Goal: Check status: Check status

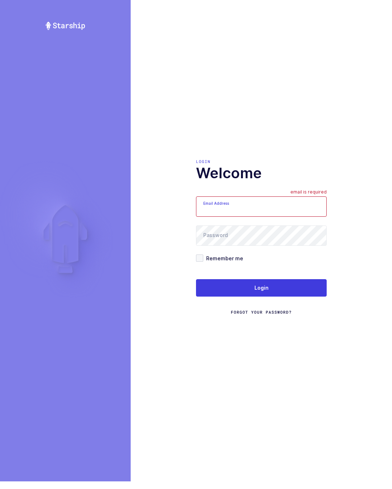
scroll to position [152, 0]
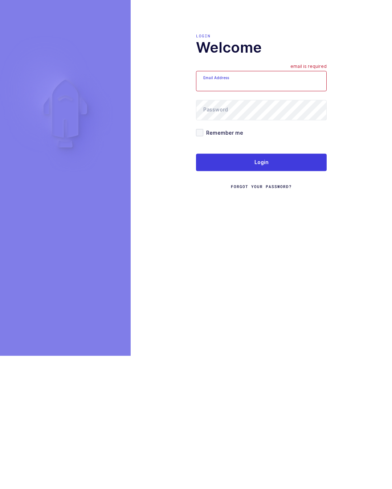
click at [282, 204] on input "Email Address" at bounding box center [261, 214] width 131 height 20
click at [264, 204] on input "Email Address" at bounding box center [261, 214] width 131 height 20
click at [262, 204] on input "Email Address" at bounding box center [261, 214] width 131 height 20
type input "walkerj@gmail.com"
click at [199, 262] on span at bounding box center [199, 265] width 7 height 7
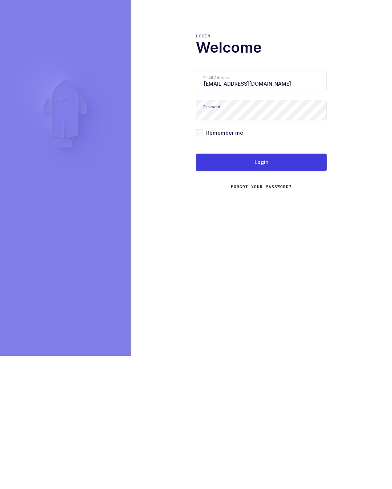
click at [203, 262] on input "Remember me" at bounding box center [203, 262] width 0 height 0
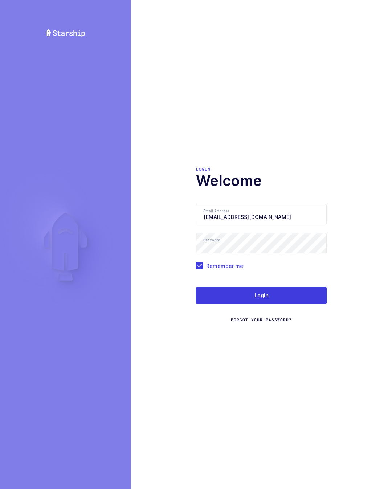
click at [296, 288] on button "Login" at bounding box center [261, 295] width 131 height 17
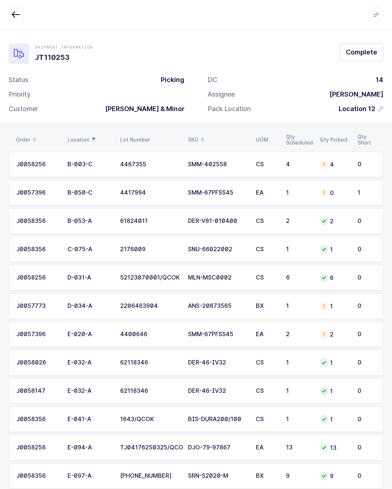
click at [377, 50] on button "Complete" at bounding box center [361, 52] width 44 height 17
click at [377, 14] on div at bounding box center [378, 15] width 6 height 7
click at [11, 13] on button "button" at bounding box center [16, 14] width 15 height 15
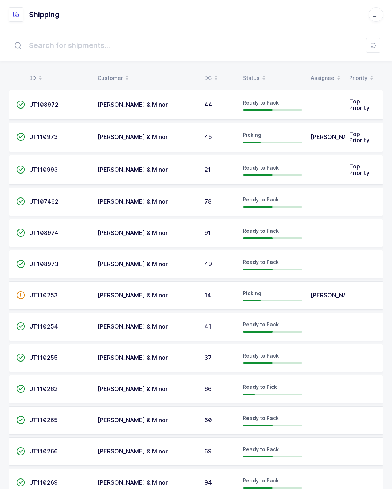
click at [311, 296] on span "[PERSON_NAME]" at bounding box center [334, 294] width 48 height 7
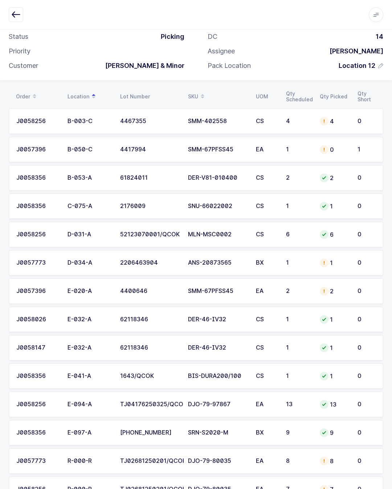
scroll to position [57, 0]
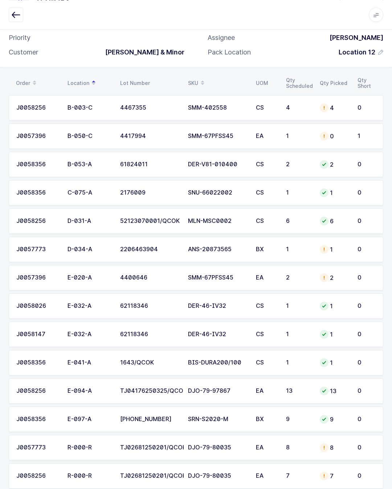
click at [27, 136] on div "J0057396" at bounding box center [37, 135] width 42 height 7
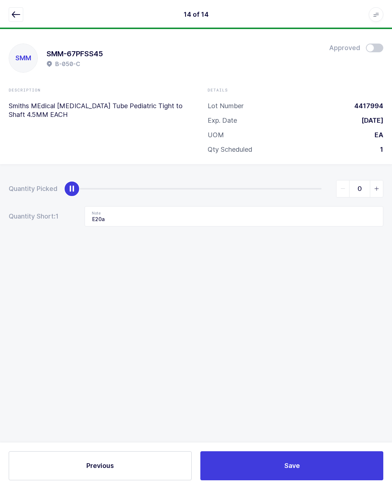
scroll to position [16, 0]
type input "1"
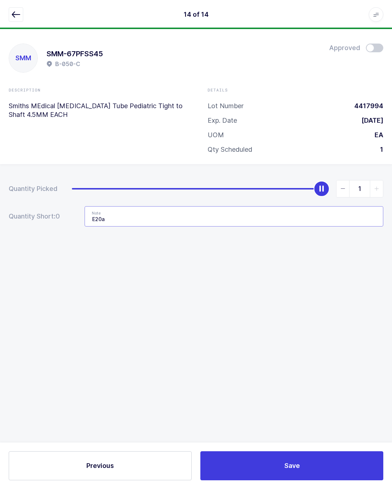
click at [300, 206] on input "E20a" at bounding box center [233, 216] width 298 height 20
click at [295, 207] on input "E20a" at bounding box center [233, 216] width 298 height 20
type input "E"
type input "Remove"
click at [304, 206] on input "Remove" at bounding box center [233, 216] width 298 height 20
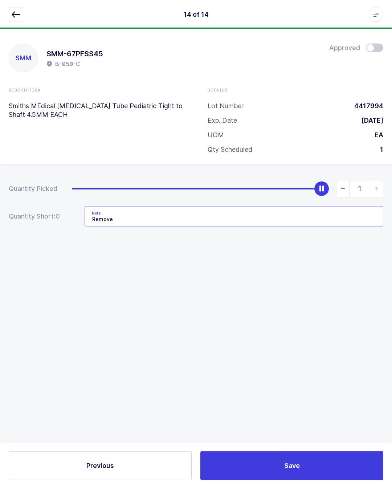
click at [321, 206] on input "Remove" at bounding box center [233, 216] width 298 height 20
type input "0"
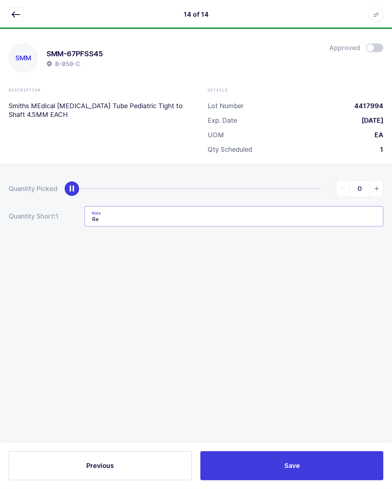
type input "R"
type input "E20a"
click at [389, 290] on div "SMM SMM-67PFSS45 B-050-C Approved Description Smiths MEdical Tracheostomy Tube …" at bounding box center [196, 258] width 392 height 459
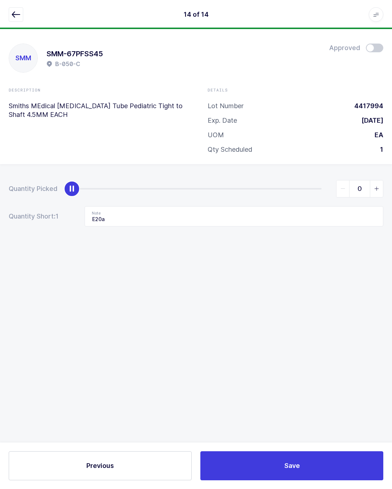
click at [14, 17] on icon "button" at bounding box center [16, 14] width 9 height 9
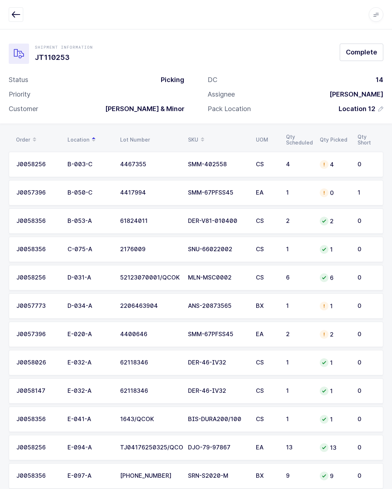
click at [9, 17] on button "button" at bounding box center [16, 14] width 15 height 15
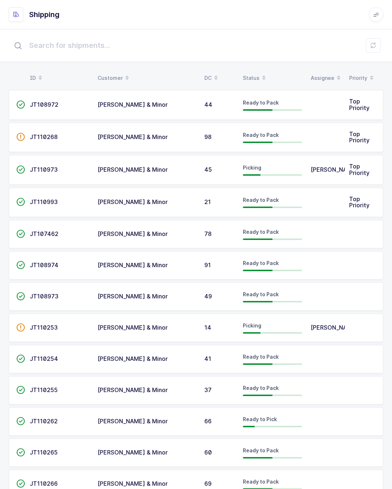
click at [292, 167] on div "Picking" at bounding box center [272, 170] width 59 height 12
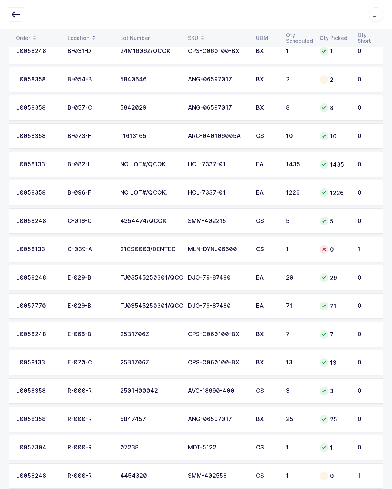
scroll to position [170, 0]
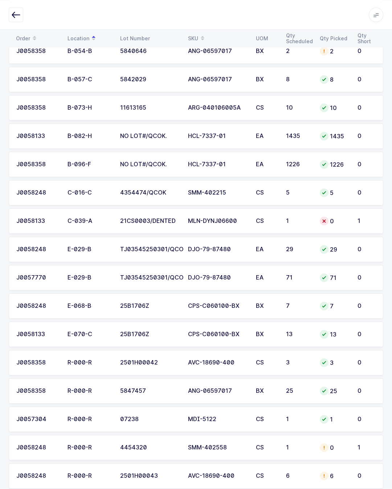
click at [13, 12] on icon "button" at bounding box center [16, 14] width 9 height 9
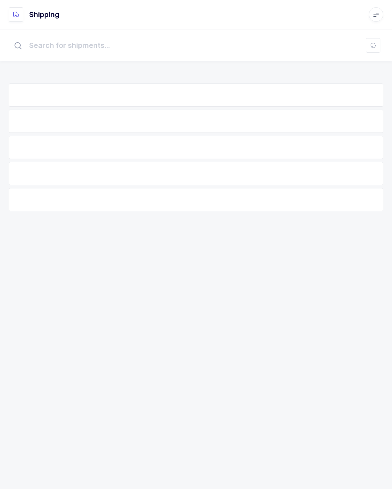
scroll to position [16, 0]
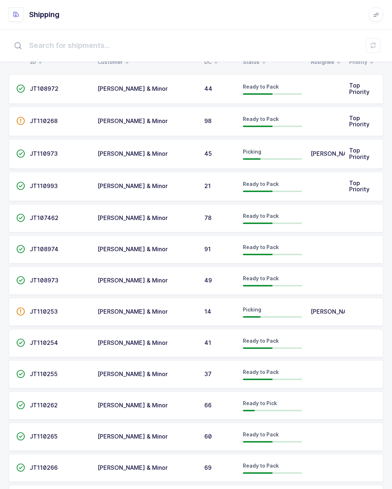
click at [299, 309] on div "Picking" at bounding box center [272, 312] width 59 height 12
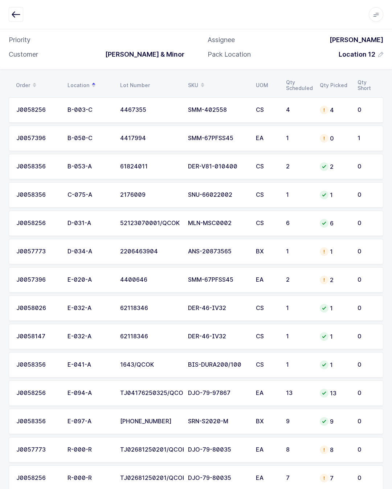
scroll to position [56, 0]
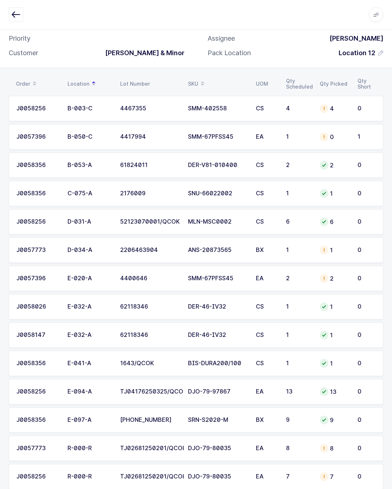
click at [16, 13] on icon "button" at bounding box center [16, 14] width 9 height 9
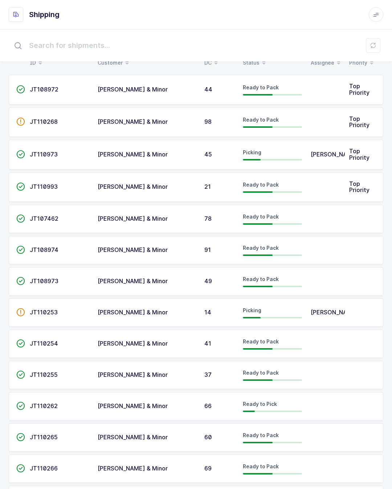
scroll to position [16, 0]
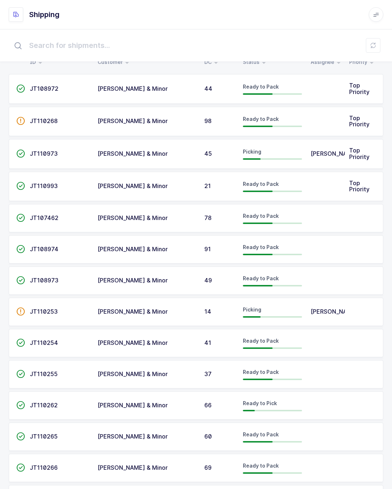
click at [259, 310] on span "Picking" at bounding box center [252, 309] width 18 height 6
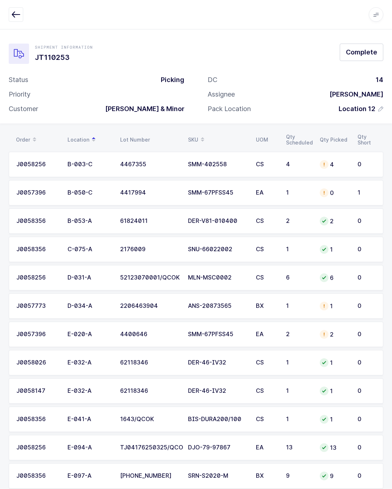
click at [314, 329] on td "2" at bounding box center [298, 333] width 34 height 25
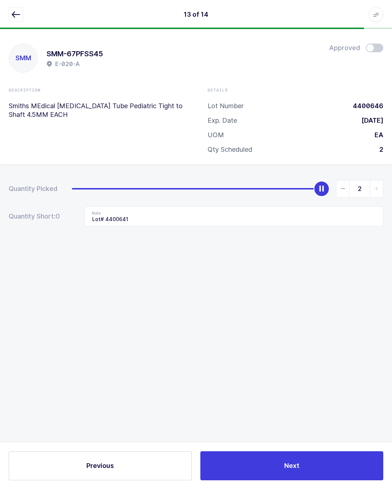
click at [19, 19] on button "button" at bounding box center [16, 14] width 15 height 15
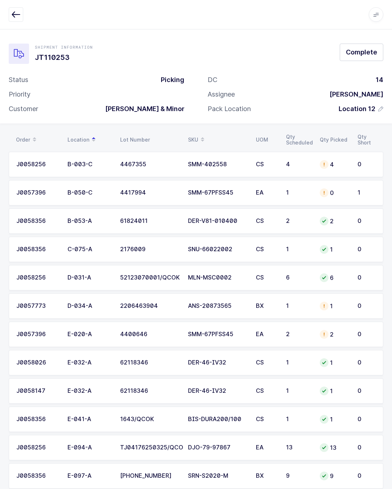
click at [24, 6] on div "Apps Core Warehouse Admin Mission Control Purchasing Juan W. Logout Account Jua…" at bounding box center [196, 14] width 392 height 29
click at [15, 16] on icon "button" at bounding box center [16, 14] width 9 height 9
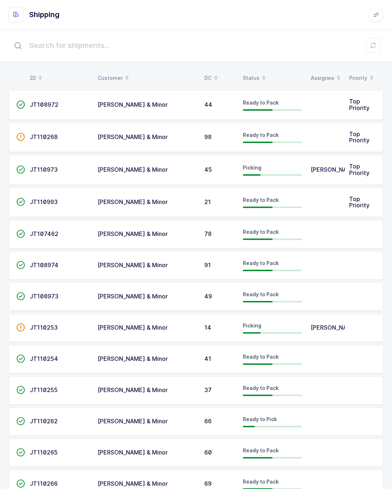
click at [306, 179] on td "[PERSON_NAME]" at bounding box center [325, 170] width 38 height 30
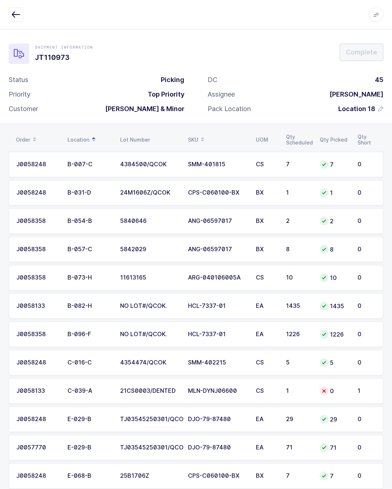
click at [304, 331] on div "1226" at bounding box center [298, 334] width 25 height 7
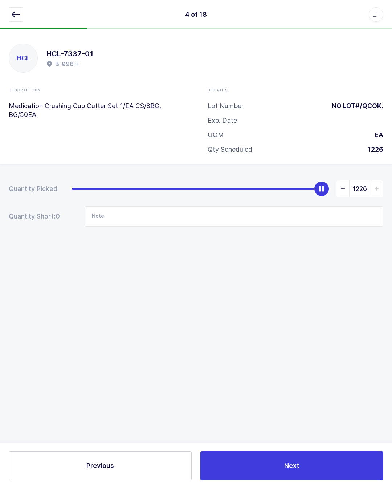
scroll to position [16, 0]
click at [28, 8] on div at bounding box center [196, 14] width 374 height 15
click at [16, 13] on icon "button" at bounding box center [16, 14] width 9 height 9
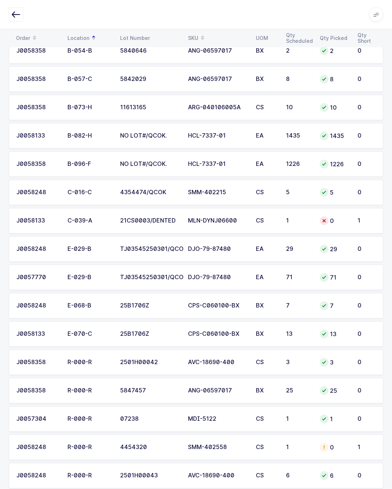
scroll to position [170, 0]
click at [342, 437] on td "0" at bounding box center [334, 446] width 38 height 25
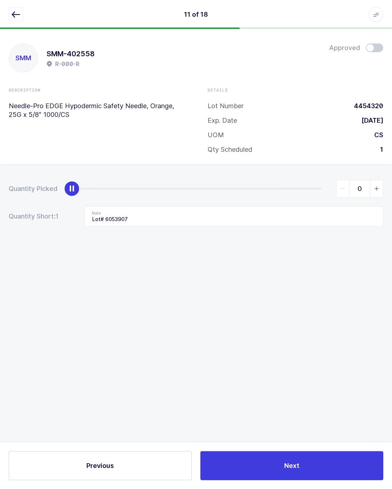
scroll to position [16, 0]
type input "1"
